Goal: Find contact information: Find contact information

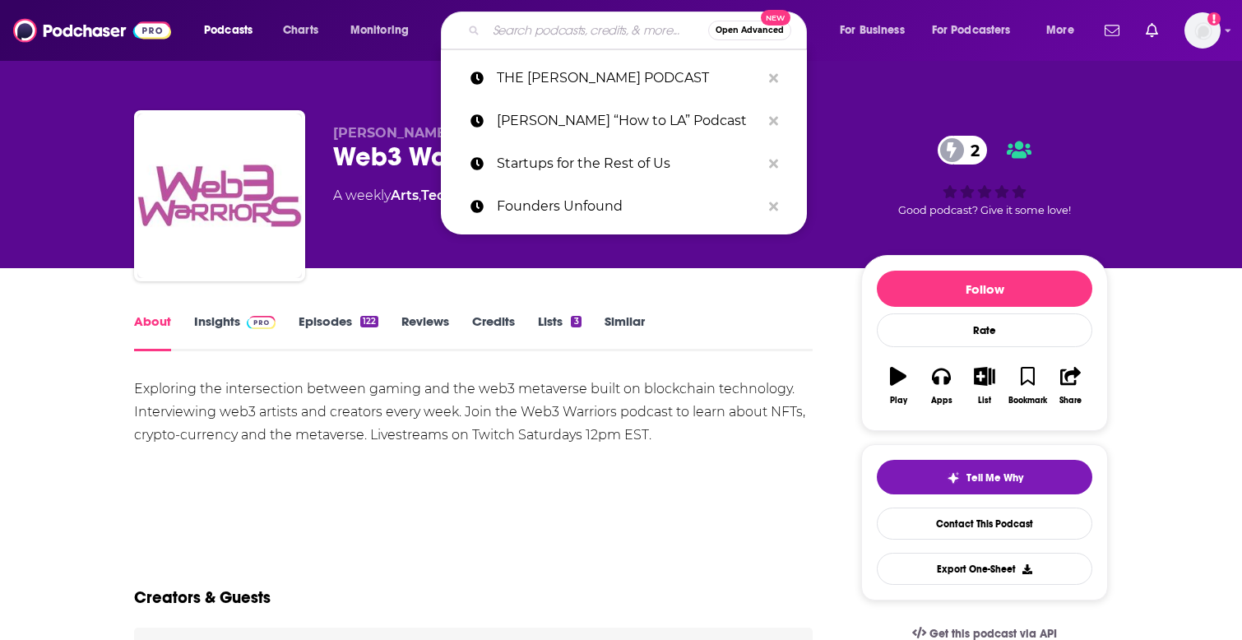
click at [563, 32] on input "Search podcasts, credits, & more..." at bounding box center [597, 30] width 222 height 26
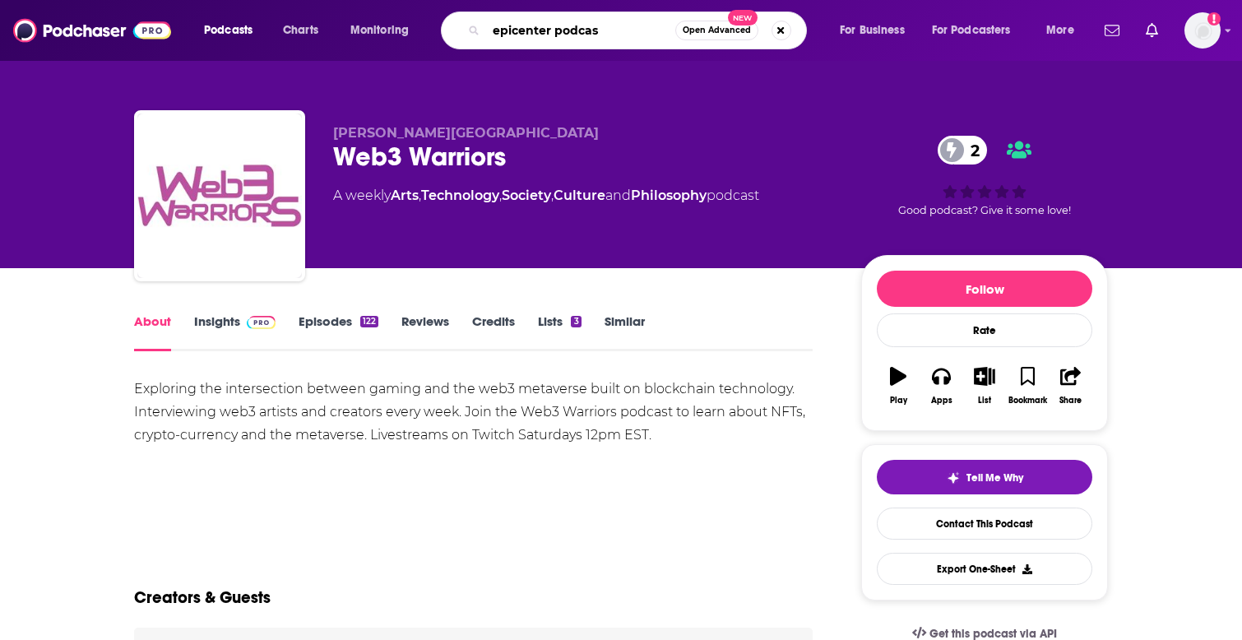
type input "epicenter podcast"
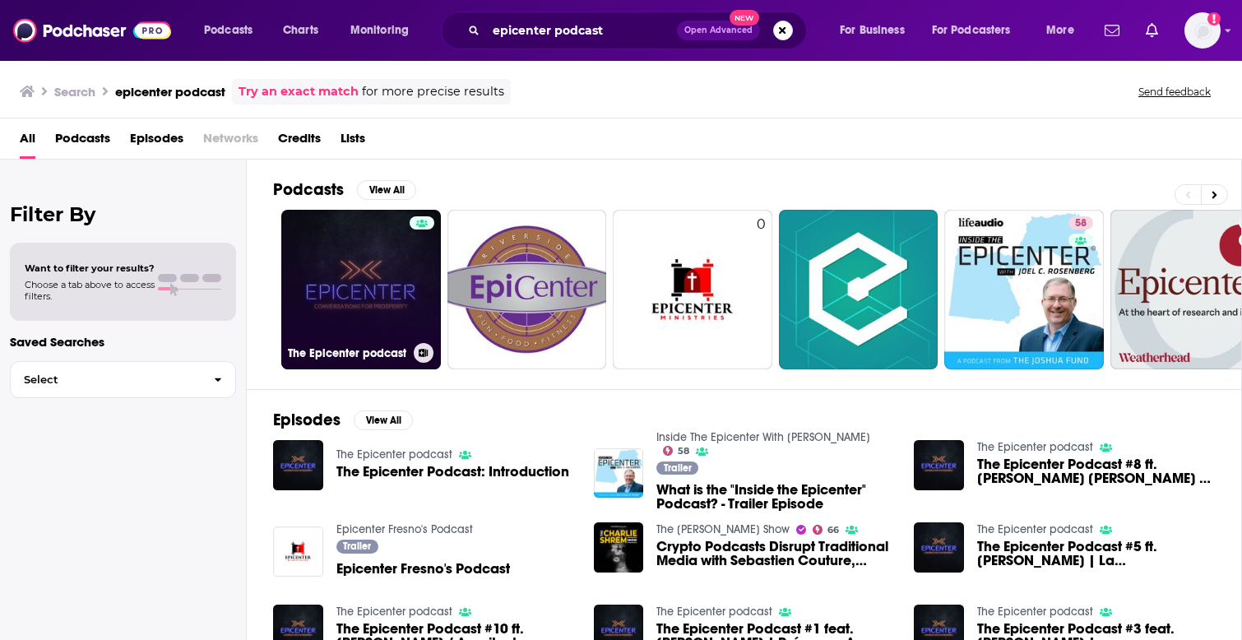
click at [342, 313] on link "The Epicenter podcast" at bounding box center [361, 290] width 160 height 160
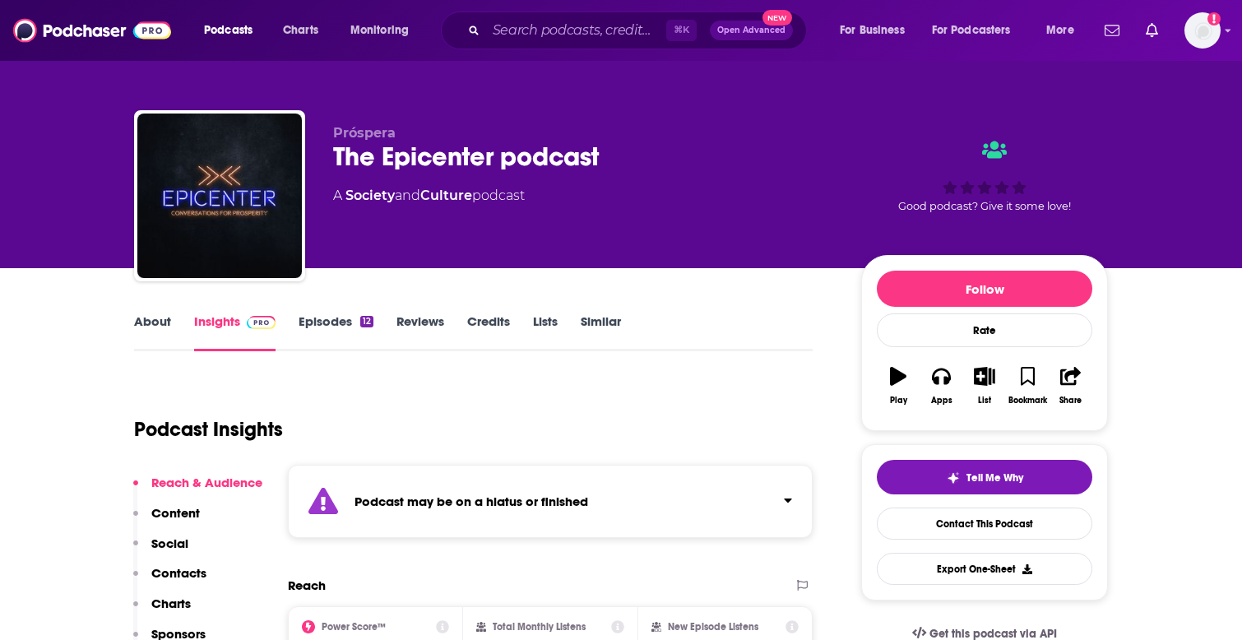
click at [157, 329] on link "About" at bounding box center [152, 332] width 37 height 38
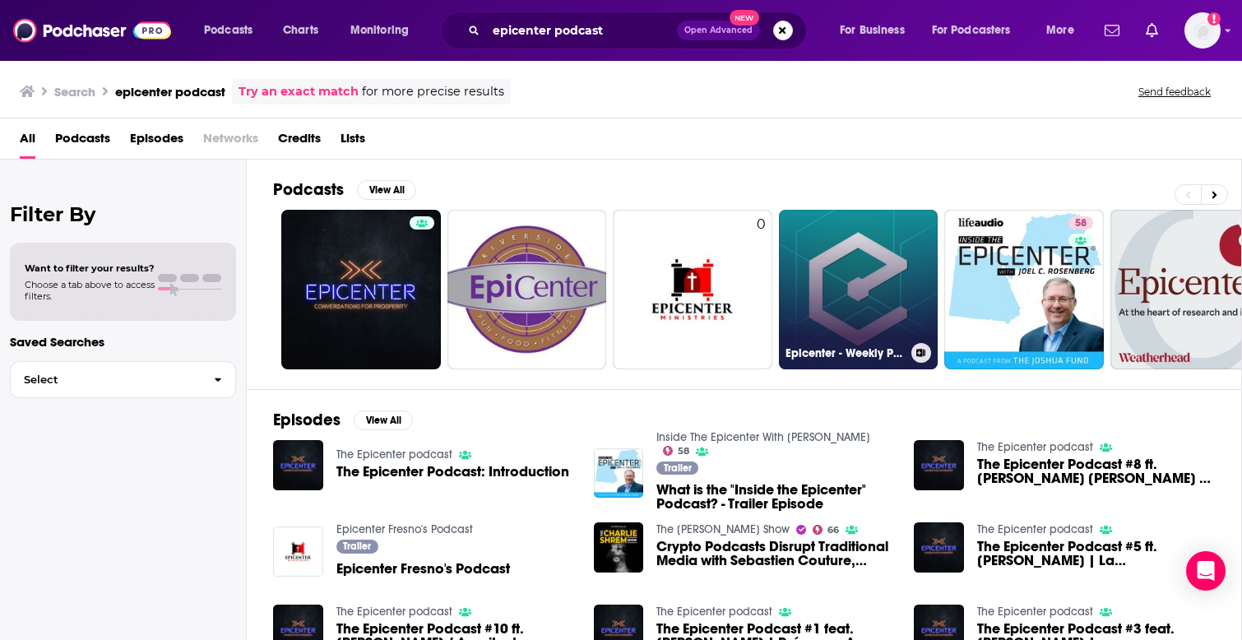
click at [841, 280] on link "Epicenter - Weekly Podcast on Blockchain, Ethereum, Bitcoin and Distributed Tec…" at bounding box center [859, 290] width 160 height 160
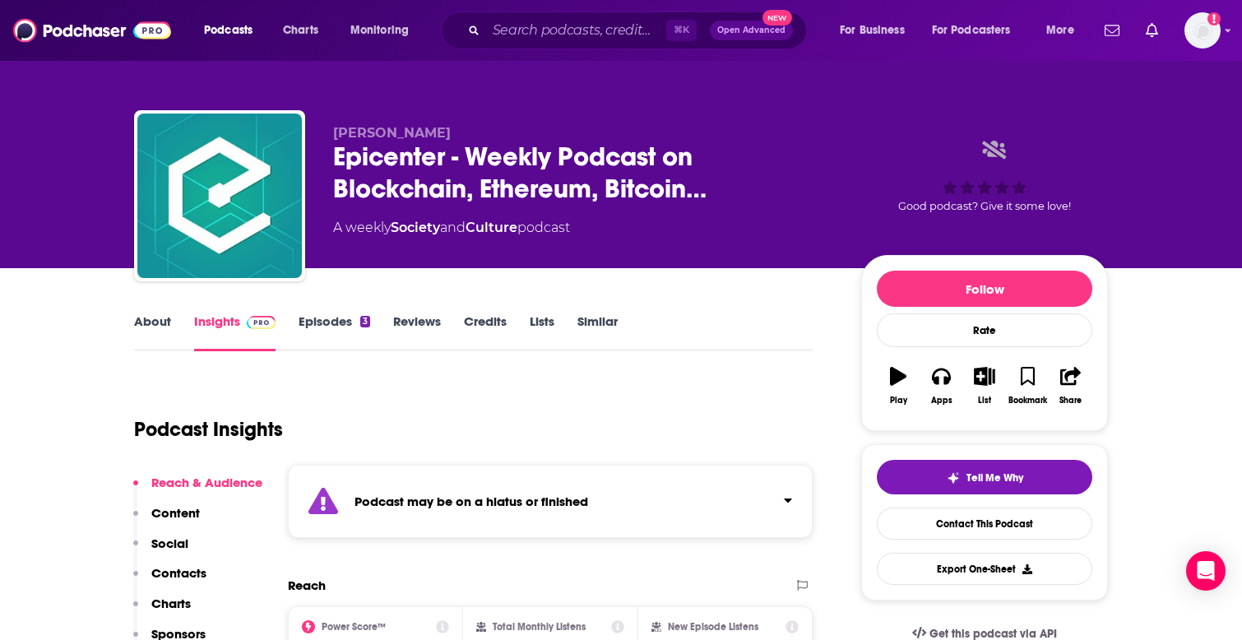
click at [328, 317] on link "Episodes 3" at bounding box center [335, 332] width 72 height 38
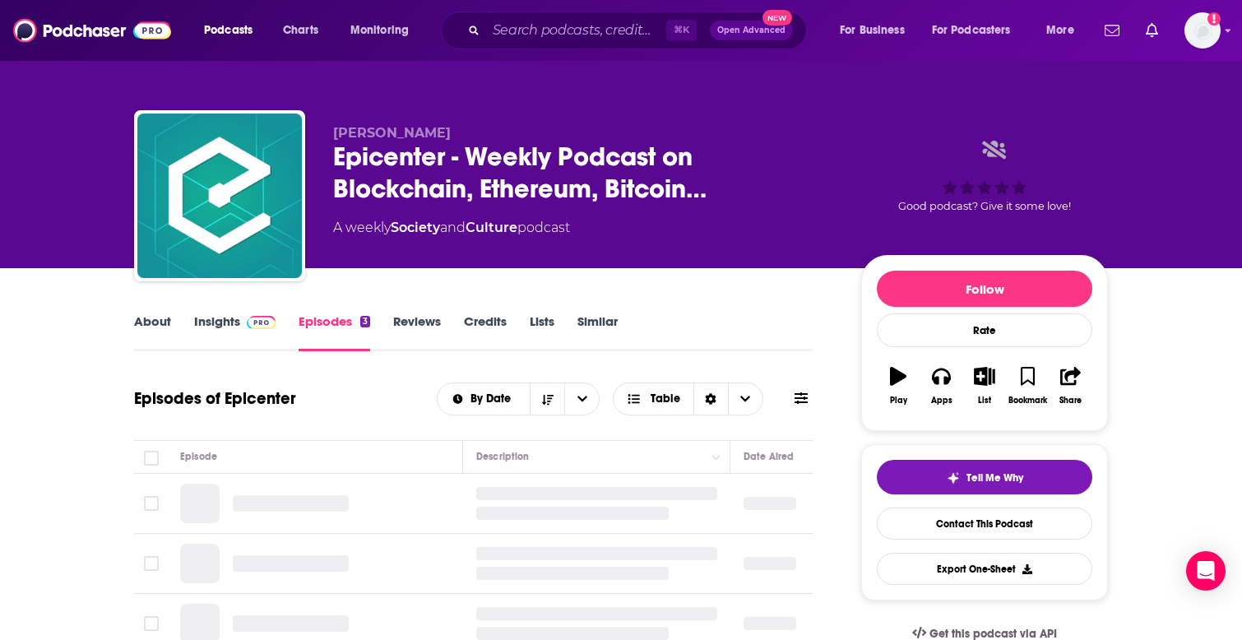
click at [187, 313] on div "About Insights Episodes 3 Reviews Credits Lists Similar" at bounding box center [473, 331] width 678 height 40
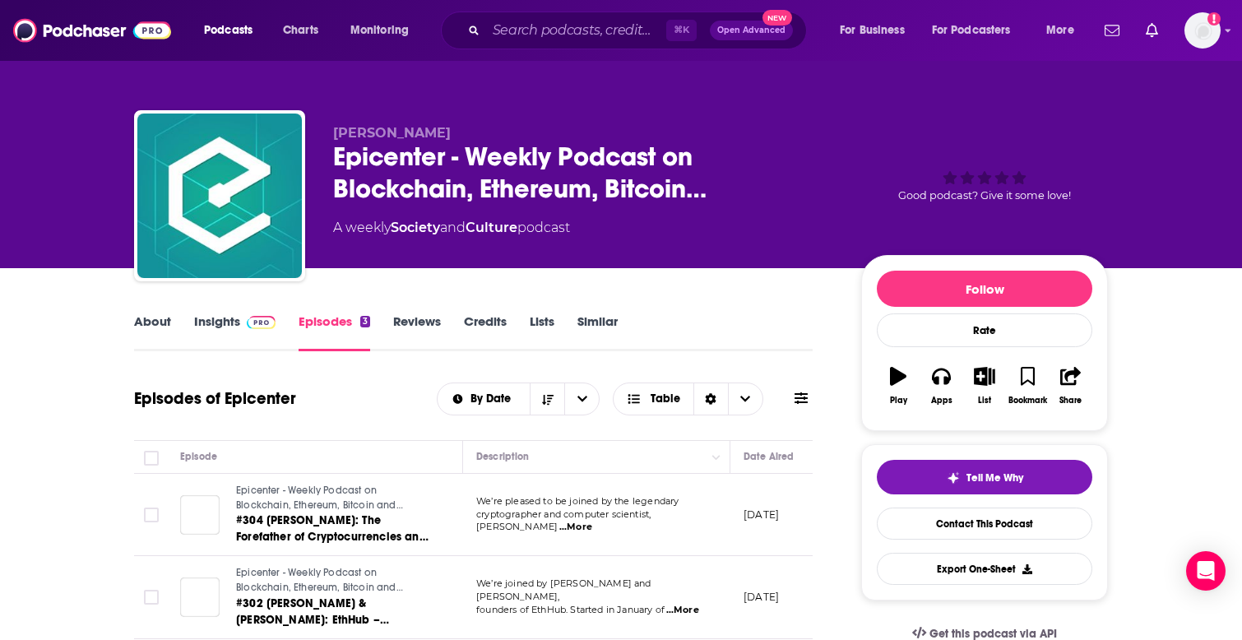
click at [208, 323] on link "Insights" at bounding box center [234, 332] width 81 height 38
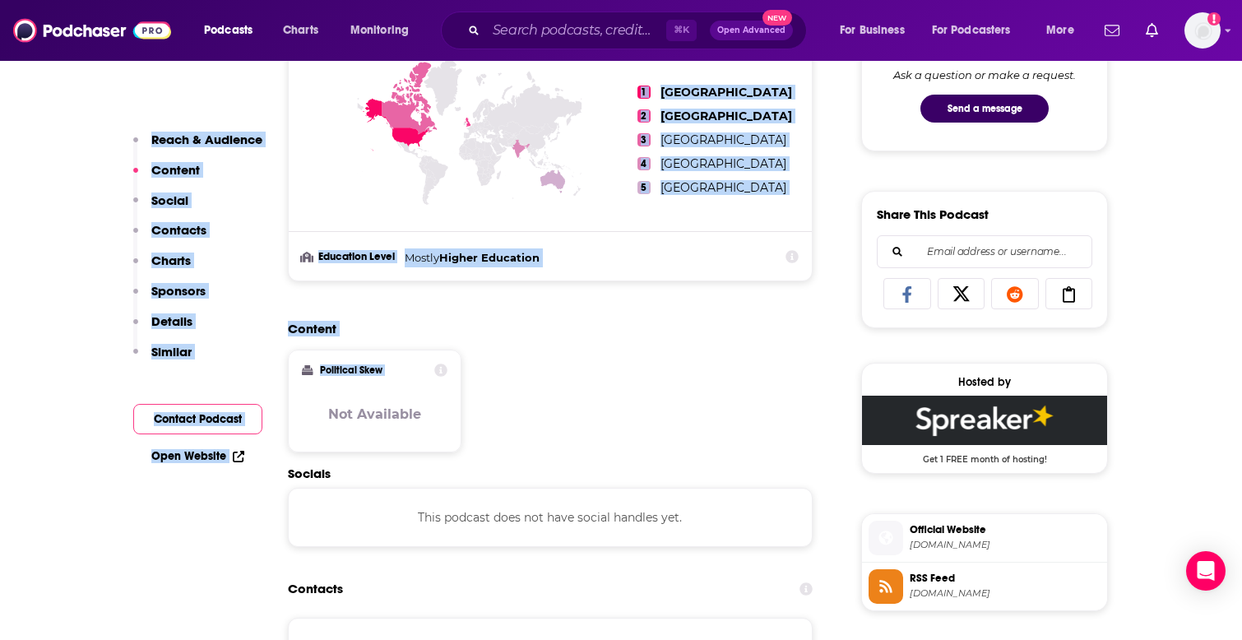
scroll to position [1145, 0]
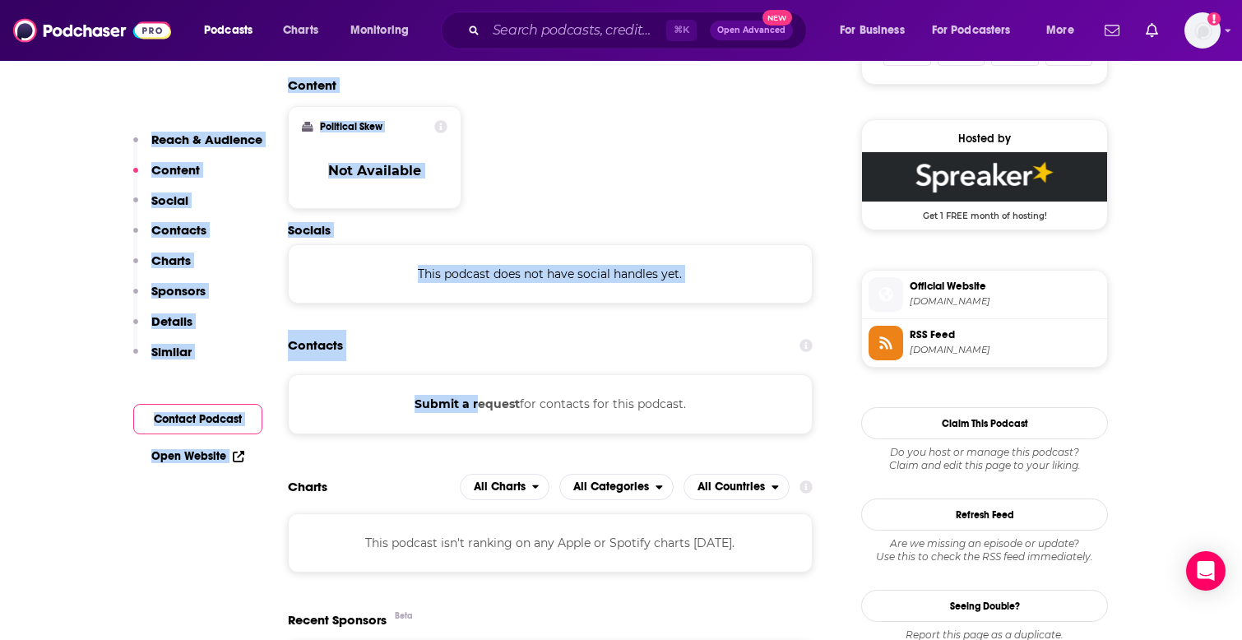
drag, startPoint x: 345, startPoint y: 354, endPoint x: 480, endPoint y: 398, distance: 142.8
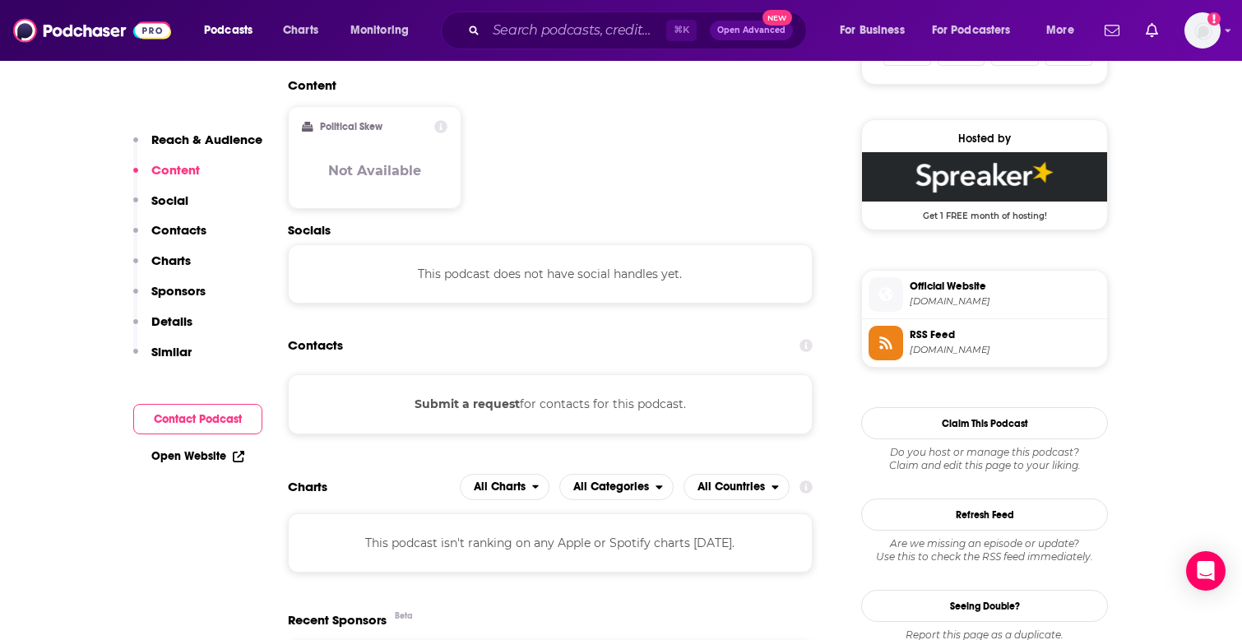
click at [612, 425] on div "Submit a request for contacts for this podcast." at bounding box center [550, 403] width 525 height 59
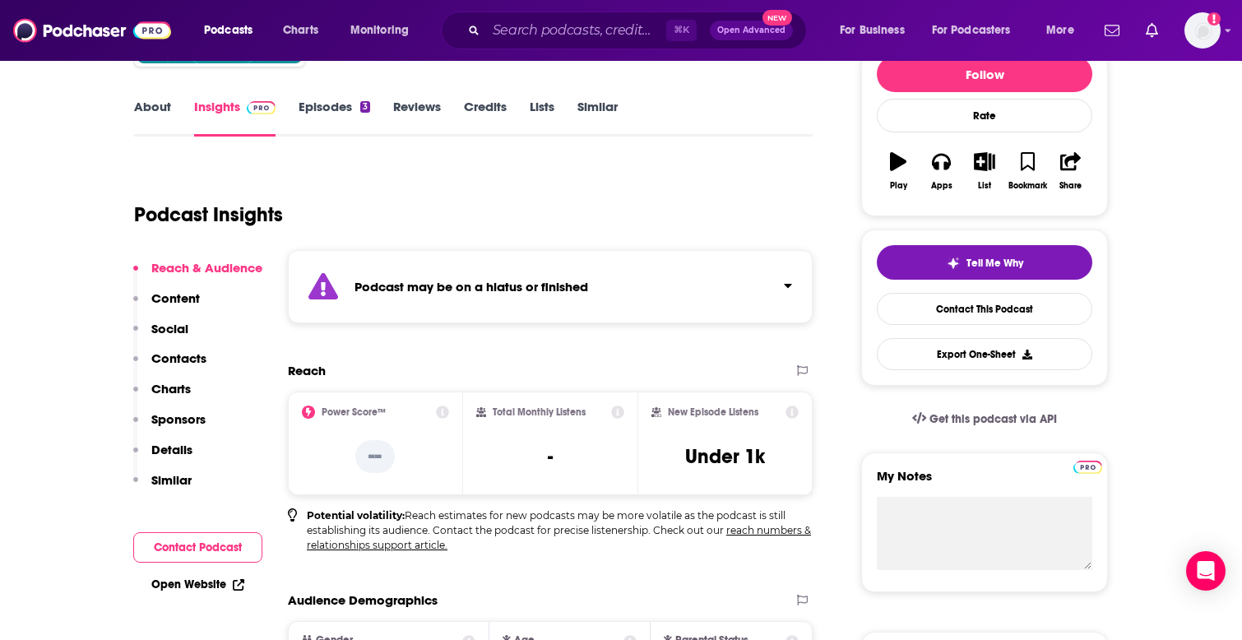
scroll to position [211, 0]
